Goal: Information Seeking & Learning: Learn about a topic

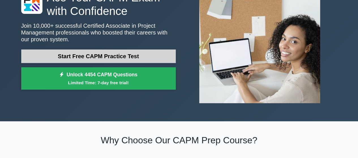
click at [104, 58] on link "Start Free CAPM Practice Test" at bounding box center [98, 56] width 154 height 14
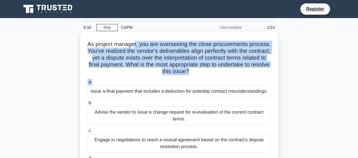
drag, startPoint x: 144, startPoint y: 47, endPoint x: 221, endPoint y: 77, distance: 82.3
click at [221, 77] on div "As project manager, you are overseeing the close procurements process. You've r…" at bounding box center [178, 106] width 193 height 145
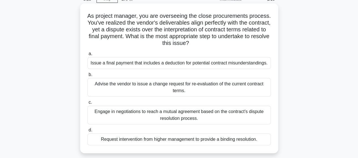
click at [102, 87] on div "Advise the vendor to issue a change request for re-evaluation of the current co…" at bounding box center [178, 87] width 183 height 19
click at [87, 77] on input "b. Advise the vendor to issue a change request for re-evaluation of the current…" at bounding box center [87, 75] width 0 height 4
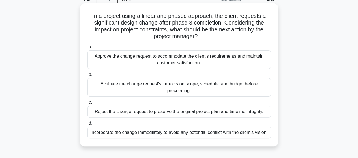
scroll to position [0, 0]
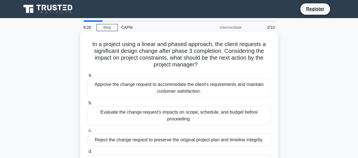
click at [106, 84] on div "Approve the change request to accommodate the client's requirements and maintai…" at bounding box center [178, 88] width 183 height 19
click at [87, 77] on input "a. Approve the change request to accommodate the client's requirements and main…" at bounding box center [87, 76] width 0 height 4
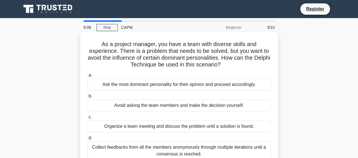
click at [139, 84] on div "Ask the most dominant personality for their opinion and proceed accordingly." at bounding box center [178, 85] width 183 height 12
click at [87, 77] on input "a. Ask the most dominant personality for their opinion and proceed accordingly." at bounding box center [87, 76] width 0 height 4
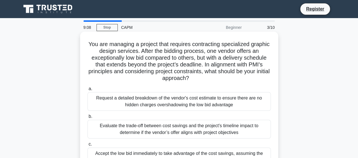
click at [138, 98] on div "Request a detailed breakdown of the vendor's cost estimate to ensure there are …" at bounding box center [178, 101] width 183 height 19
click at [87, 91] on input "a. Request a detailed breakdown of the vendor's cost estimate to ensure there a…" at bounding box center [87, 89] width 0 height 4
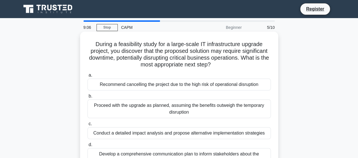
scroll to position [28, 0]
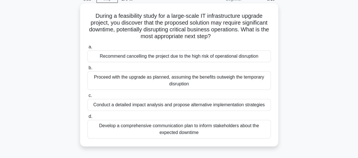
click at [139, 100] on div "Conduct a detailed impact analysis and propose alternative implementation strat…" at bounding box center [178, 105] width 183 height 12
click at [87, 98] on input "c. Conduct a detailed impact analysis and propose alternative implementation st…" at bounding box center [87, 96] width 0 height 4
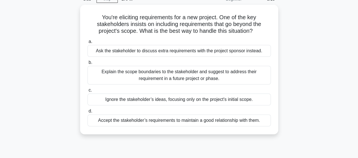
scroll to position [0, 0]
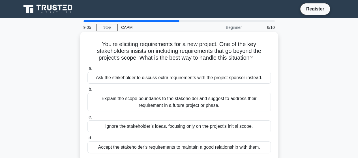
click at [139, 82] on div "Ask the stakeholder to discuss extra requirements with the project sponsor inst…" at bounding box center [178, 78] width 183 height 12
click at [87, 70] on input "a. Ask the stakeholder to discuss extra requirements with the project sponsor i…" at bounding box center [87, 69] width 0 height 4
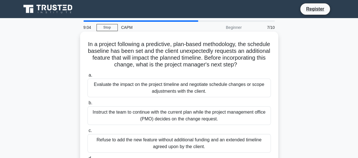
click at [139, 90] on div "Evaluate the impact on the project timeline and negotiate schedule changes or s…" at bounding box center [178, 88] width 183 height 19
click at [87, 77] on input "a. Evaluate the impact on the project timeline and negotiate schedule changes o…" at bounding box center [87, 76] width 0 height 4
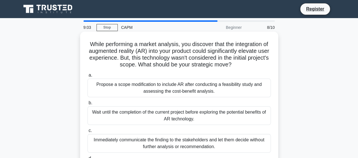
click at [137, 109] on div "Wait until the completion of the current project before exploring the potential…" at bounding box center [178, 115] width 183 height 19
click at [87, 105] on input "b. Wait until the completion of the current project before exploring the potent…" at bounding box center [87, 103] width 0 height 4
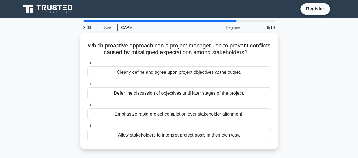
scroll to position [28, 0]
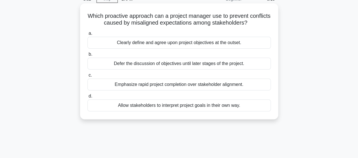
click at [136, 88] on div "Emphasize rapid project completion over stakeholder alignment." at bounding box center [178, 85] width 183 height 12
click at [87, 77] on input "c. Emphasize rapid project completion over stakeholder alignment." at bounding box center [87, 76] width 0 height 4
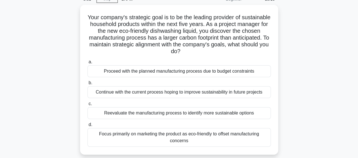
scroll to position [0, 0]
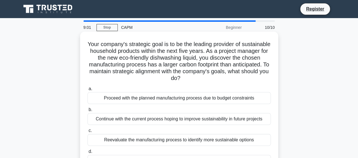
click at [130, 100] on div "Proceed with the planned manufacturing process due to budget constraints" at bounding box center [178, 98] width 183 height 12
click at [87, 91] on input "a. Proceed with the planned manufacturing process due to budget constraints" at bounding box center [87, 89] width 0 height 4
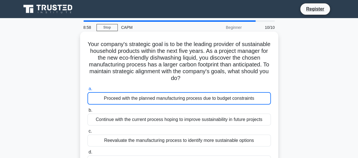
scroll to position [57, 0]
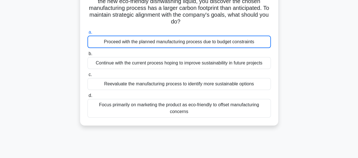
click at [128, 103] on div "Focus primarily on marketing the product as eco-friendly to offset manufacturin…" at bounding box center [178, 108] width 183 height 19
click at [87, 98] on input "d. Focus primarily on marketing the product as eco-friendly to offset manufactu…" at bounding box center [87, 96] width 0 height 4
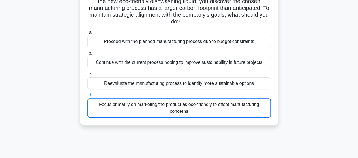
scroll to position [0, 0]
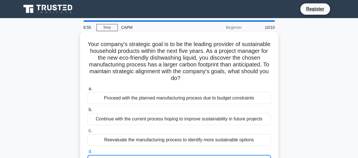
click at [130, 100] on div "Proceed with the planned manufacturing process due to budget constraints" at bounding box center [178, 98] width 183 height 12
click at [87, 91] on input "a. Proceed with the planned manufacturing process due to budget constraints" at bounding box center [87, 89] width 0 height 4
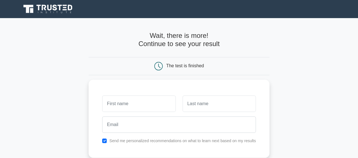
scroll to position [57, 0]
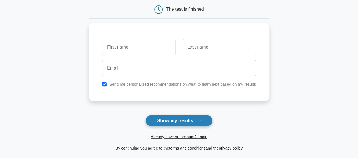
click at [163, 118] on button "Show my results" at bounding box center [178, 121] width 67 height 12
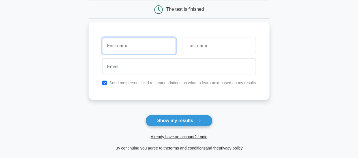
click at [132, 52] on input "text" at bounding box center [138, 46] width 73 height 16
click at [132, 49] on input "text" at bounding box center [138, 46] width 73 height 16
type input "Adinusa"
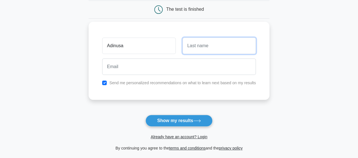
click at [208, 49] on input "text" at bounding box center [218, 46] width 73 height 16
type input "Gibran"
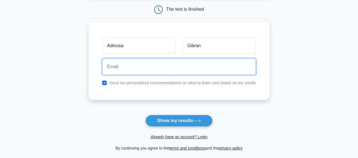
click at [193, 63] on input "email" at bounding box center [179, 67] width 154 height 16
type input "nusagibran@gmail.com"
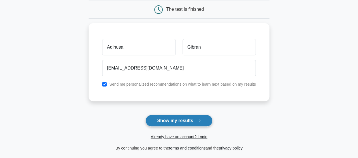
click at [175, 119] on button "Show my results" at bounding box center [178, 121] width 67 height 12
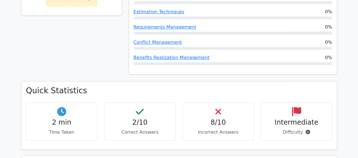
scroll to position [141, 0]
